Goal: Task Accomplishment & Management: Manage account settings

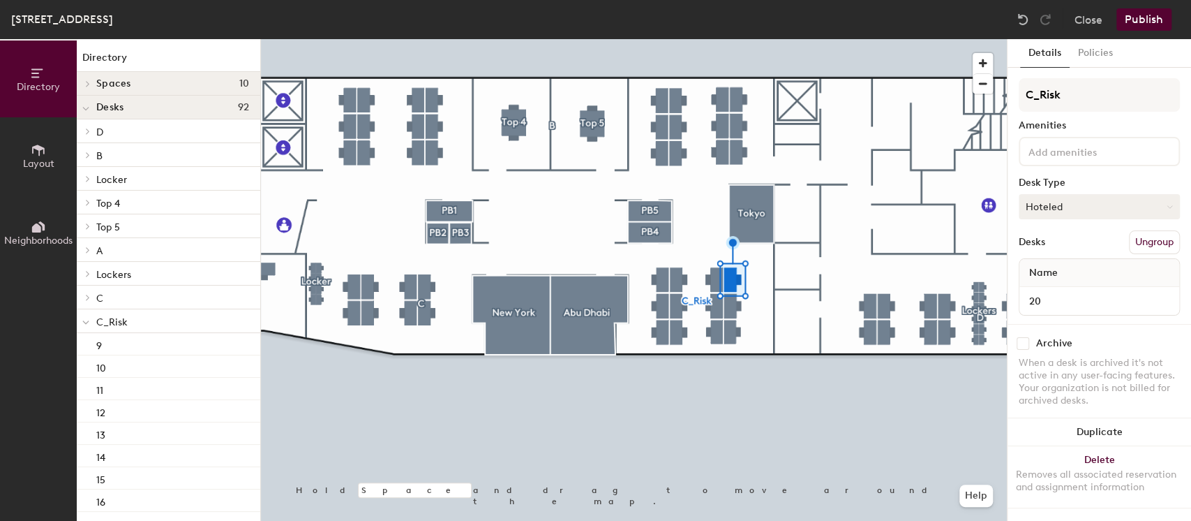
click at [1059, 204] on button "Hoteled" at bounding box center [1099, 206] width 161 height 25
click at [1054, 248] on div "Assigned" at bounding box center [1090, 249] width 140 height 21
click at [1147, 20] on button "Publish" at bounding box center [1144, 19] width 55 height 22
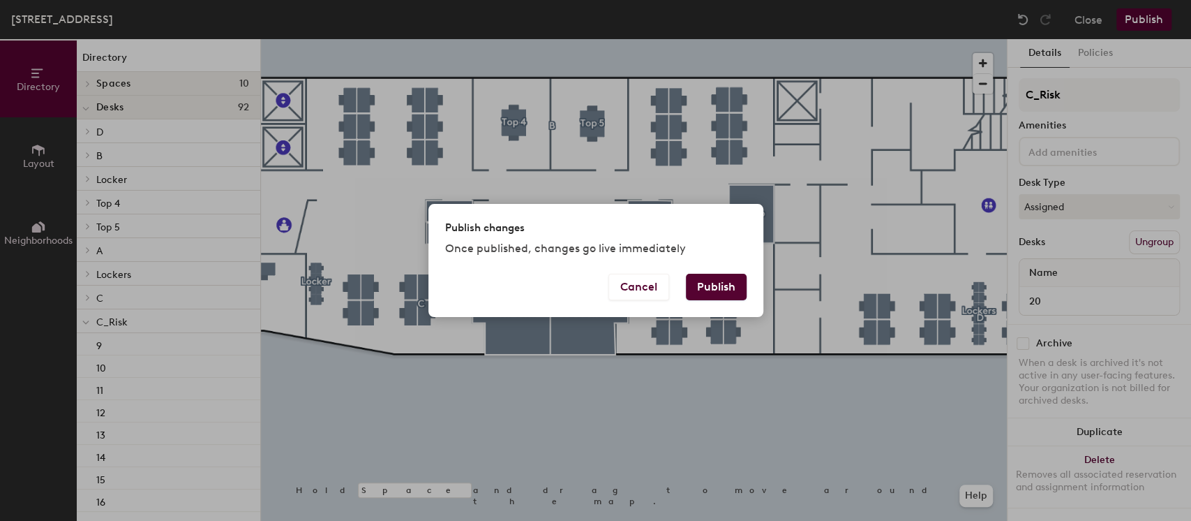
click at [717, 274] on button "Publish" at bounding box center [716, 287] width 61 height 27
